Goal: Task Accomplishment & Management: Use online tool/utility

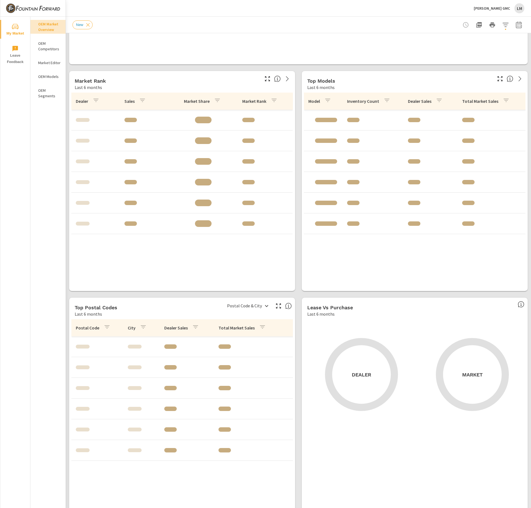
scroll to position [250, 0]
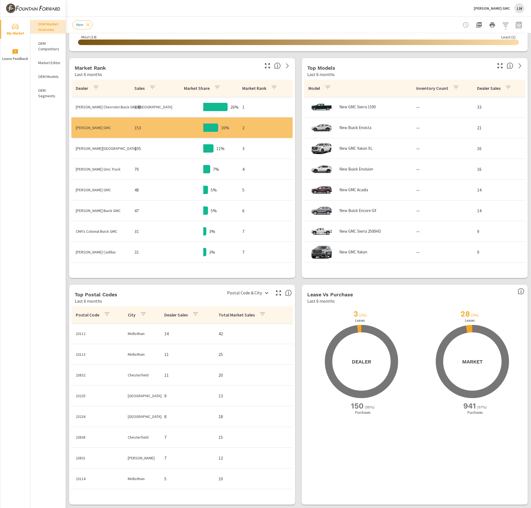
scroll to position [131, 0]
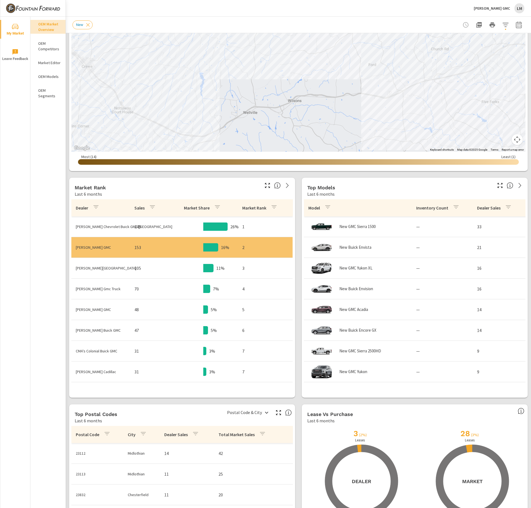
click at [475, 22] on icon "button" at bounding box center [478, 25] width 7 height 7
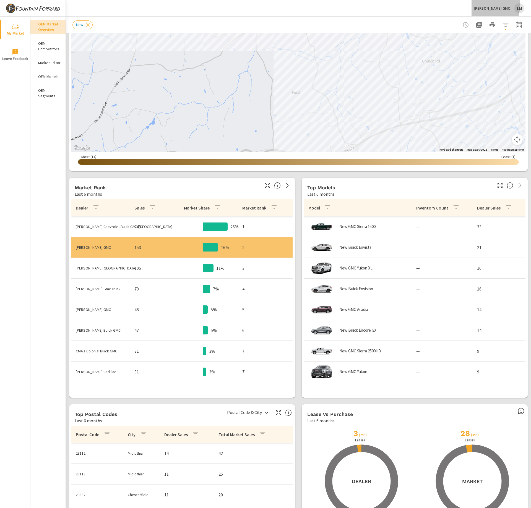
drag, startPoint x: 480, startPoint y: 4, endPoint x: 515, endPoint y: 5, distance: 35.1
click at [515, 5] on button "[PERSON_NAME] GMC LM" at bounding box center [498, 8] width 55 height 16
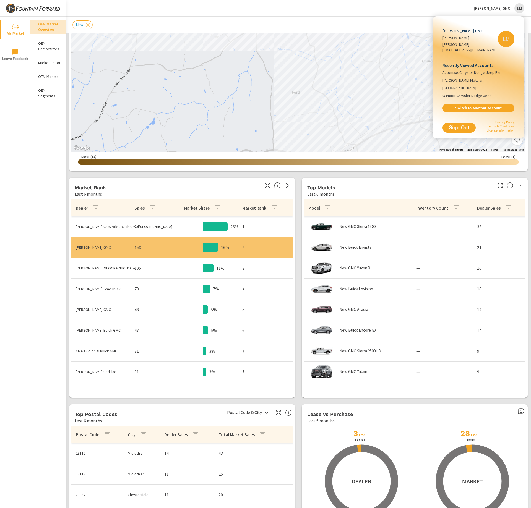
click at [17, 26] on div at bounding box center [265, 254] width 531 height 508
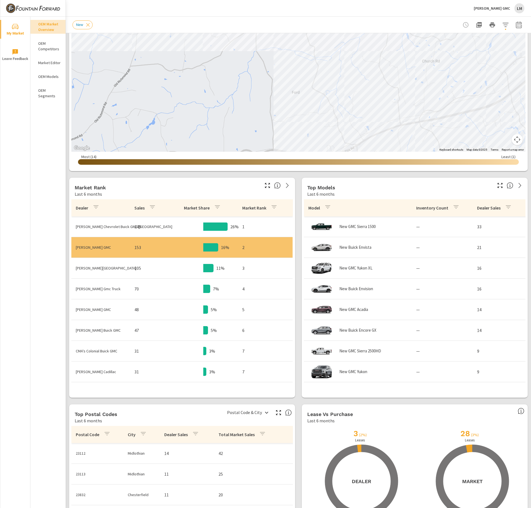
click at [16, 26] on div "[PERSON_NAME] GMC [PERSON_NAME] Miranda [EMAIL_ADDRESS][DOMAIN_NAME] LM Recentl…" at bounding box center [265, 254] width 531 height 508
click at [16, 27] on icon "nav menu" at bounding box center [15, 27] width 3 height 0
click at [23, 9] on img at bounding box center [33, 8] width 54 height 22
click at [9, 13] on img at bounding box center [33, 8] width 54 height 22
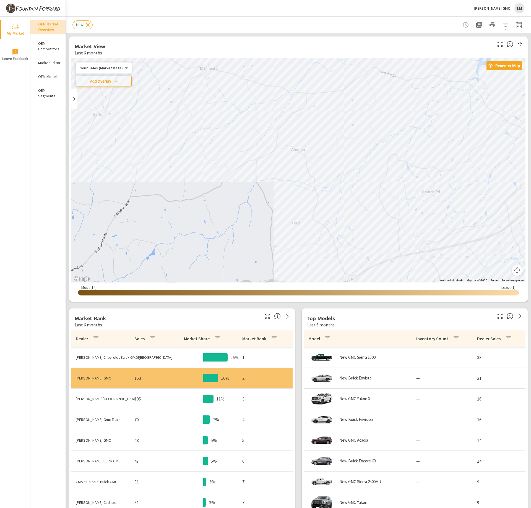
click at [86, 25] on icon at bounding box center [88, 25] width 6 height 6
click at [88, 25] on div "New" at bounding box center [84, 24] width 25 height 9
click at [7, 3] on img at bounding box center [33, 8] width 54 height 22
click at [12, 9] on img at bounding box center [33, 8] width 54 height 22
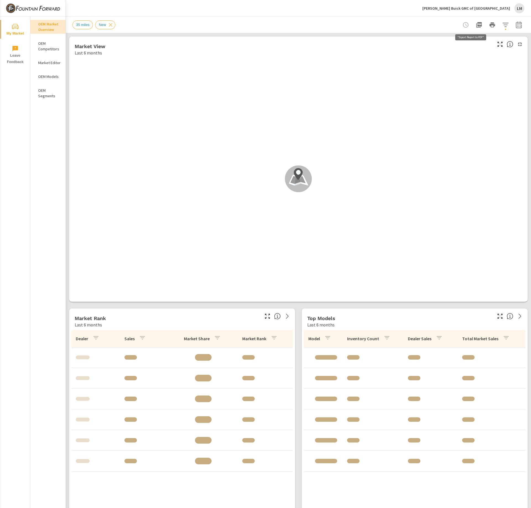
click at [475, 24] on icon "button" at bounding box center [478, 25] width 7 height 7
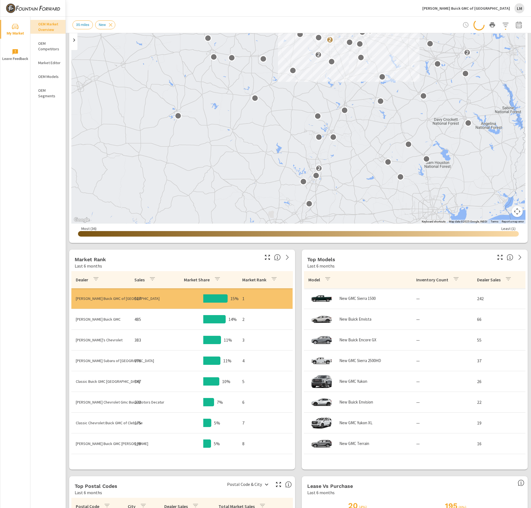
scroll to position [76, 0]
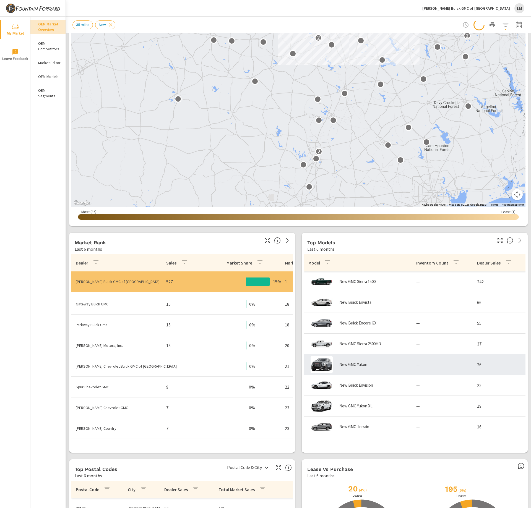
scroll to position [575, 0]
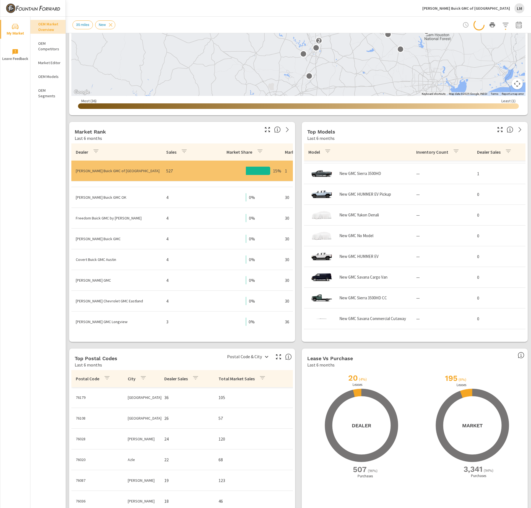
scroll to position [250, 0]
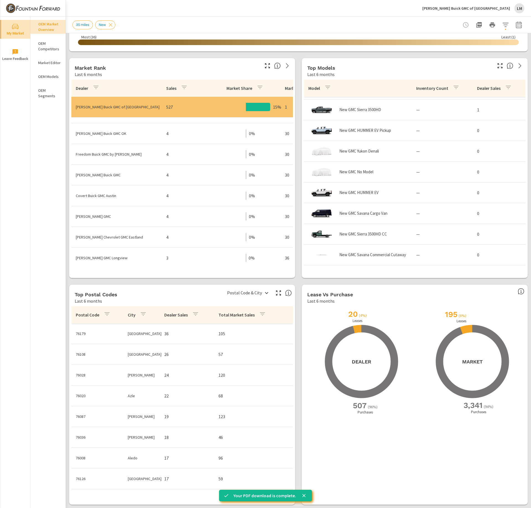
click at [14, 22] on button "My Market" at bounding box center [15, 29] width 30 height 19
click at [15, 26] on icon "nav menu" at bounding box center [15, 26] width 7 height 5
click at [5, 9] on div at bounding box center [32, 8] width 65 height 17
click at [9, 9] on img at bounding box center [33, 8] width 54 height 22
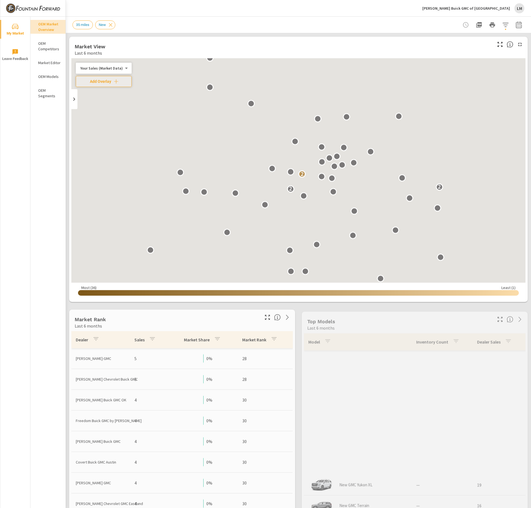
scroll to position [247, 0]
